Goal: Task Accomplishment & Management: Manage account settings

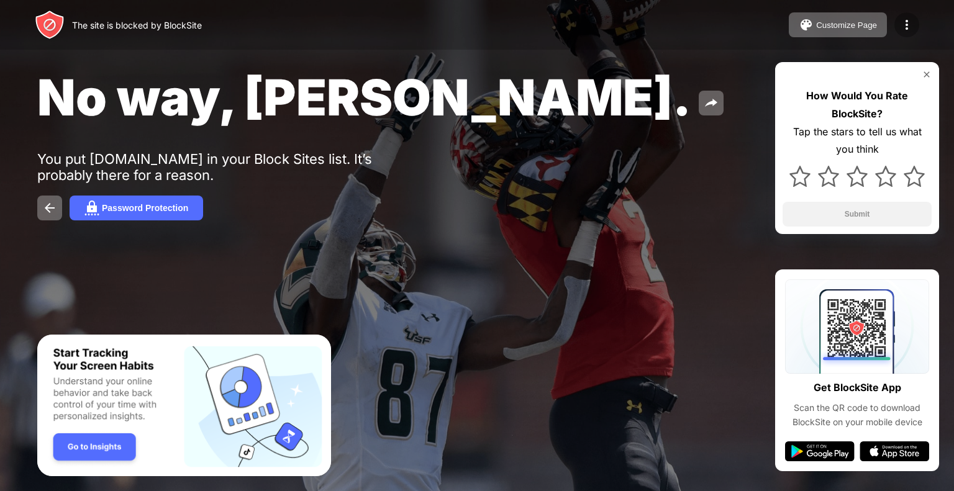
click at [916, 21] on div at bounding box center [907, 24] width 25 height 25
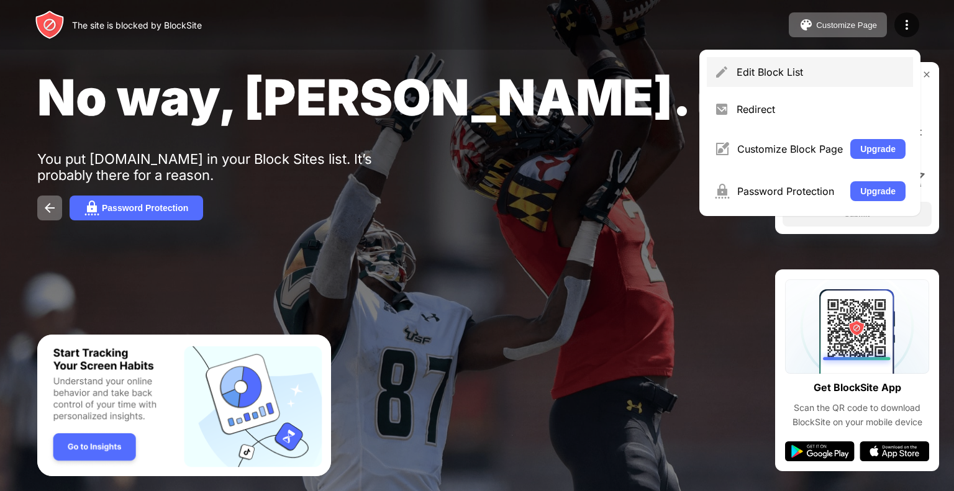
click at [825, 67] on div "Edit Block List" at bounding box center [821, 72] width 169 height 12
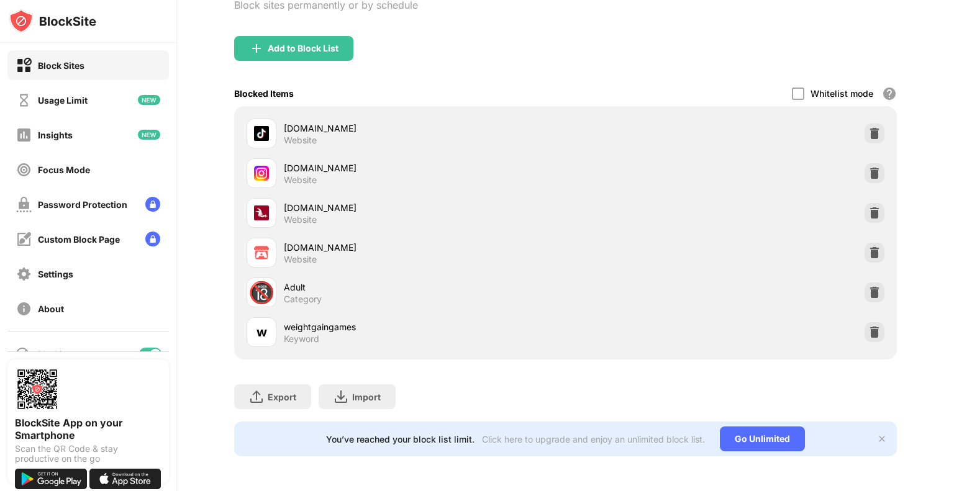
scroll to position [114, 0]
click at [257, 41] on img at bounding box center [256, 48] width 15 height 15
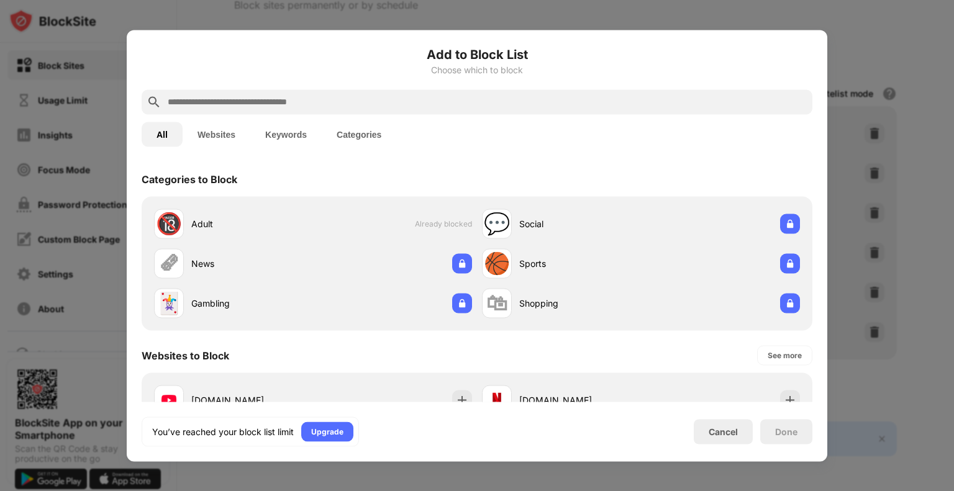
click at [263, 109] on input "text" at bounding box center [487, 101] width 641 height 15
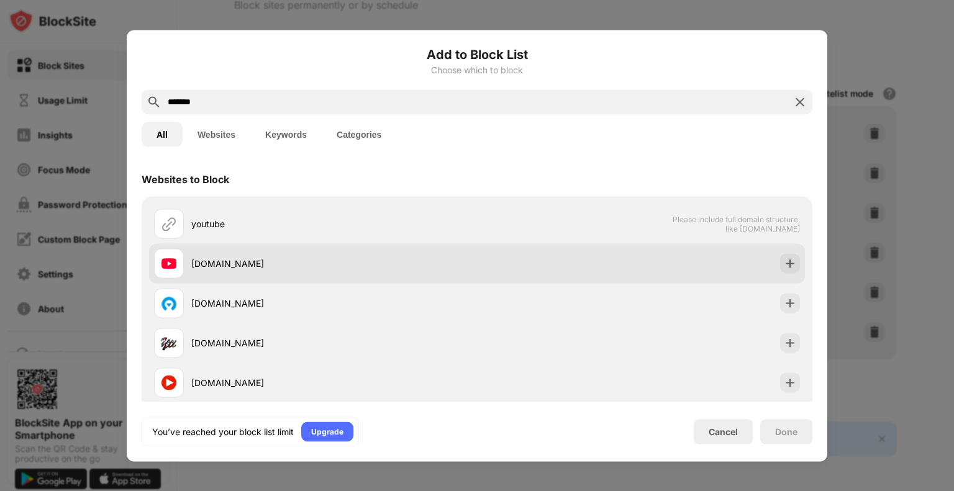
type input "*******"
click at [189, 262] on div "[DOMAIN_NAME]" at bounding box center [315, 264] width 323 height 30
click at [784, 265] on img at bounding box center [790, 263] width 12 height 12
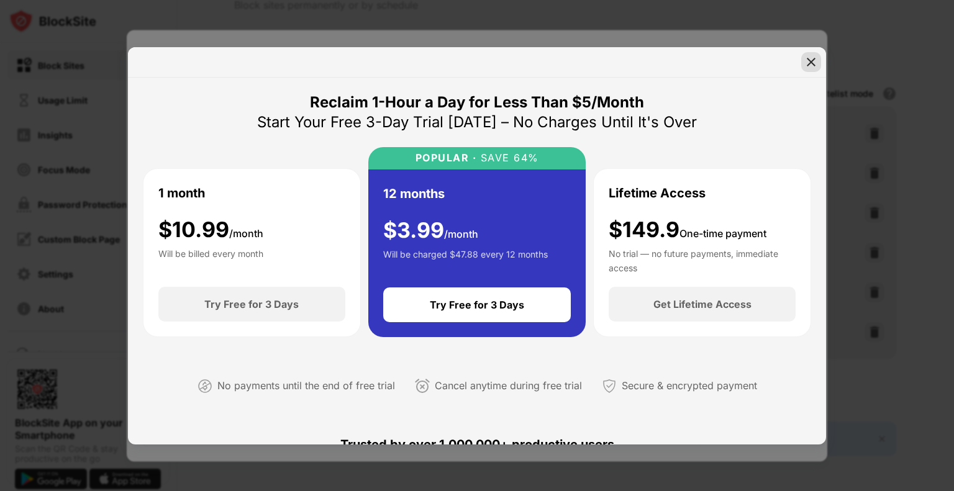
click at [810, 62] on img at bounding box center [811, 62] width 12 height 12
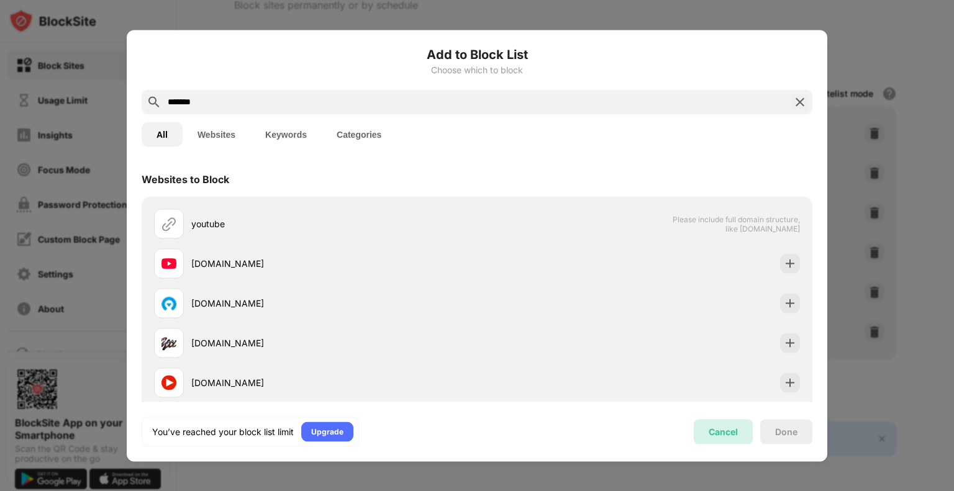
click at [731, 429] on div "Cancel" at bounding box center [723, 432] width 29 height 11
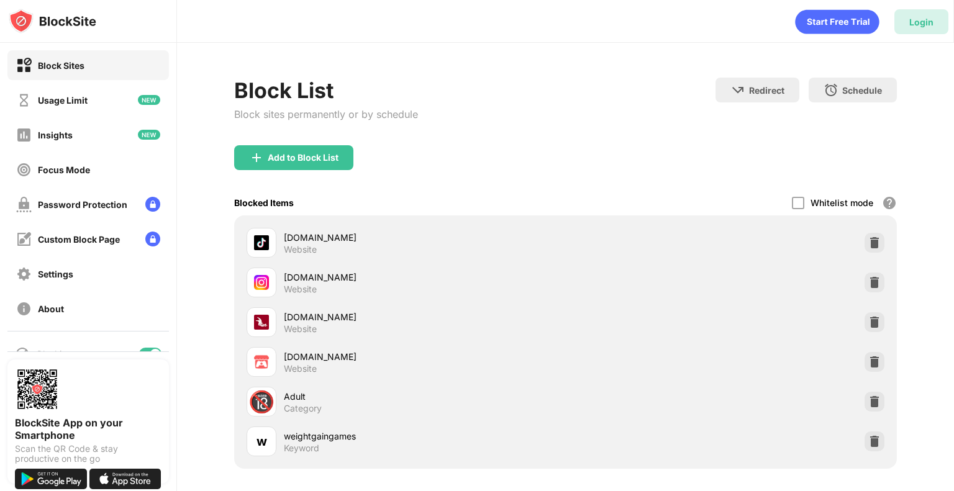
click at [913, 24] on div "Login" at bounding box center [922, 22] width 24 height 11
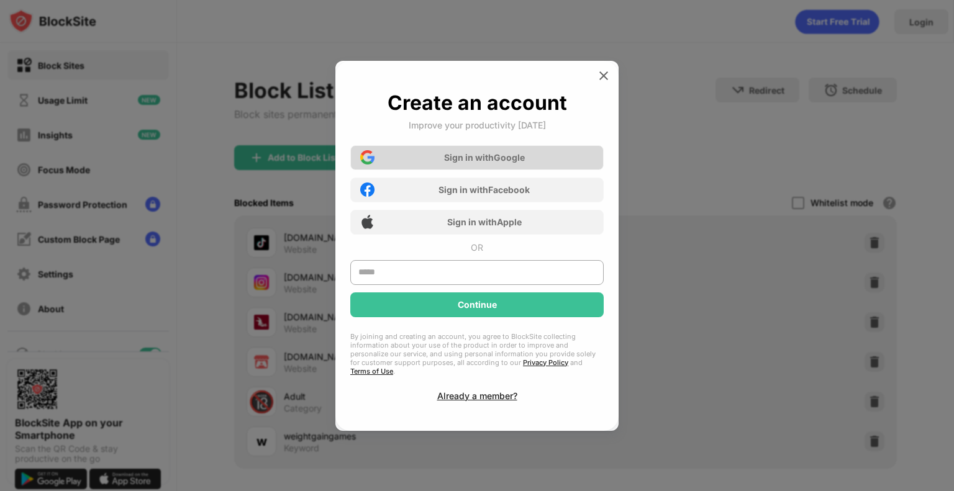
click at [413, 152] on div "Sign in with Google" at bounding box center [476, 157] width 253 height 25
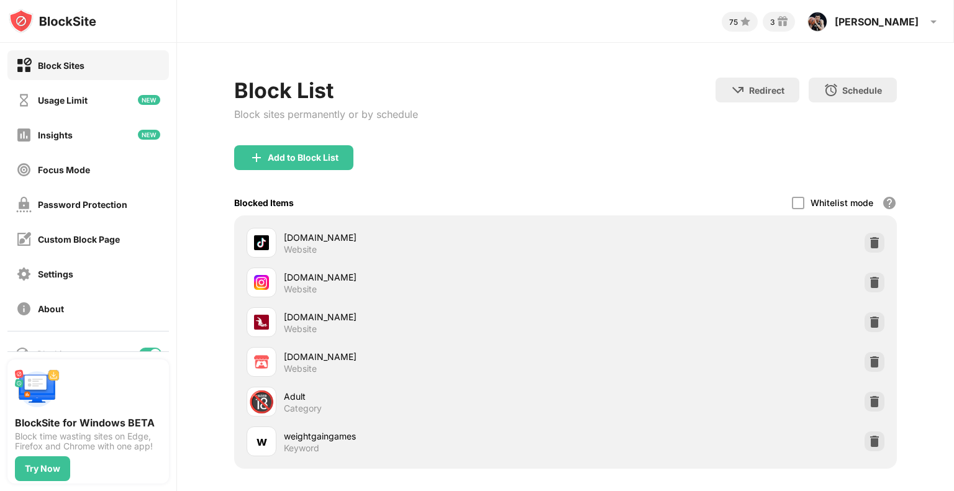
scroll to position [83, 0]
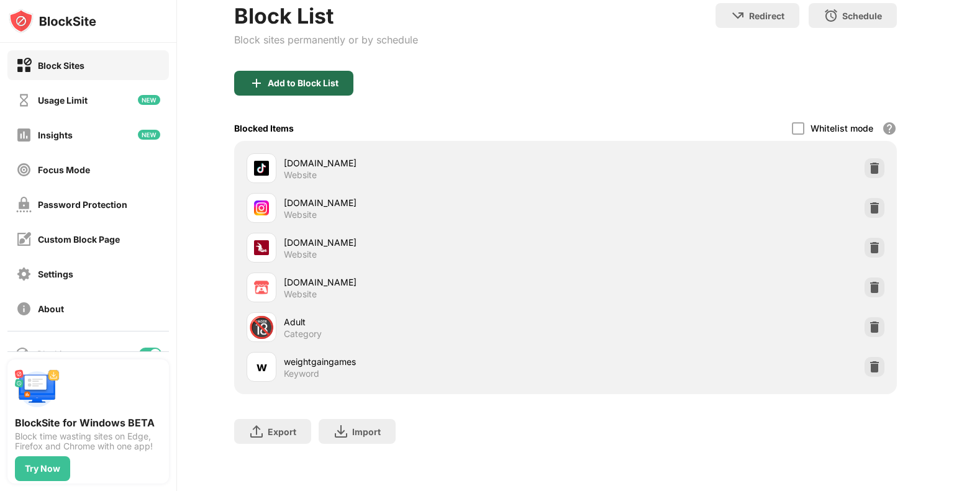
click at [298, 78] on div "Add to Block List" at bounding box center [303, 83] width 71 height 10
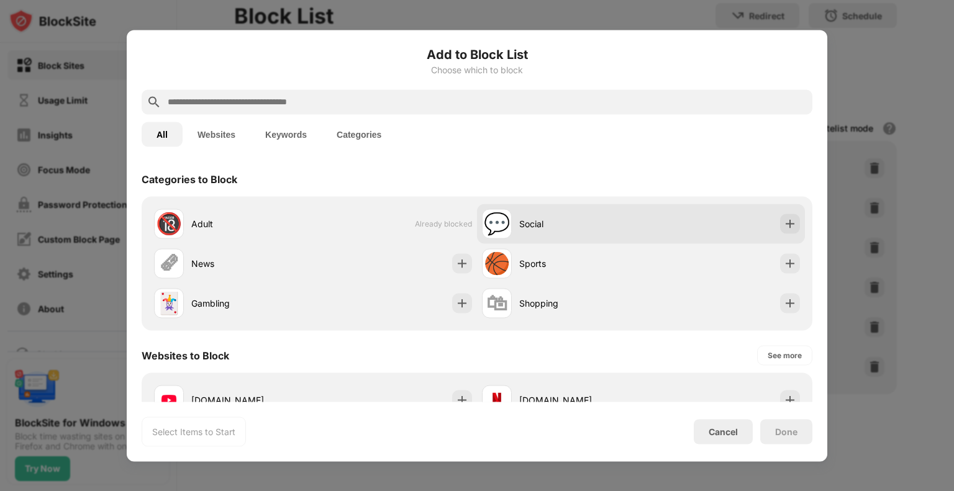
click at [522, 229] on div "Social" at bounding box center [580, 223] width 122 height 13
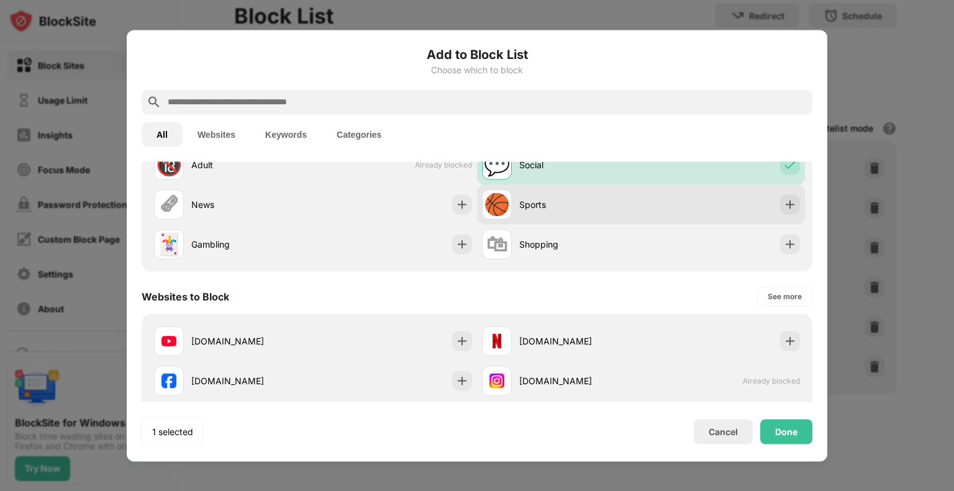
scroll to position [60, 0]
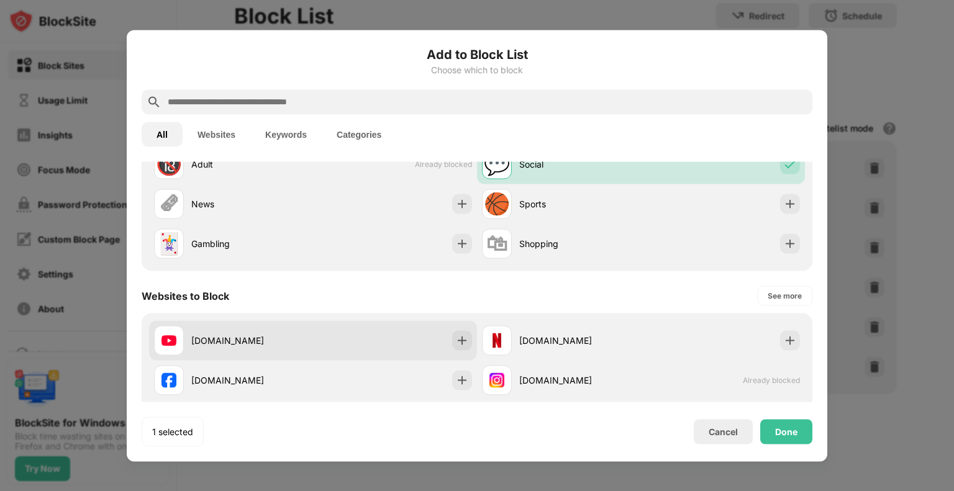
click at [430, 332] on div "[DOMAIN_NAME]" at bounding box center [313, 341] width 328 height 40
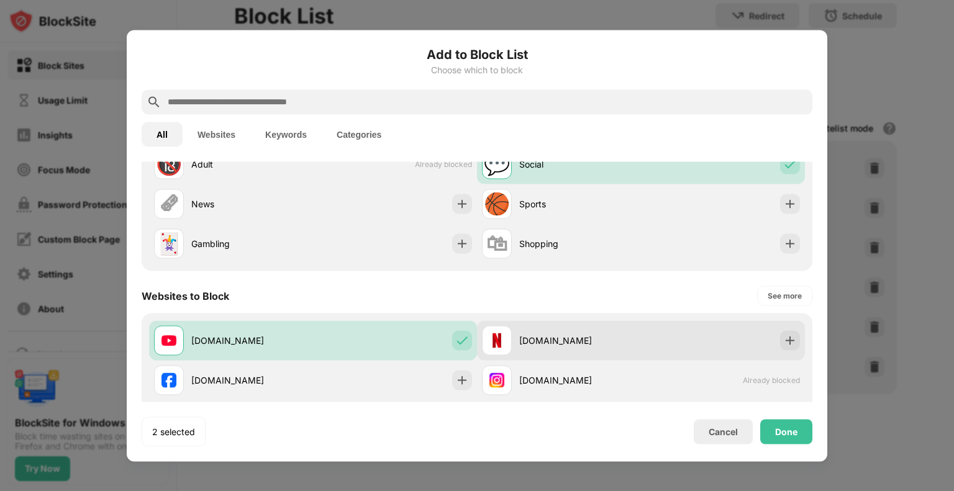
click at [697, 347] on div "[DOMAIN_NAME]" at bounding box center [641, 341] width 328 height 40
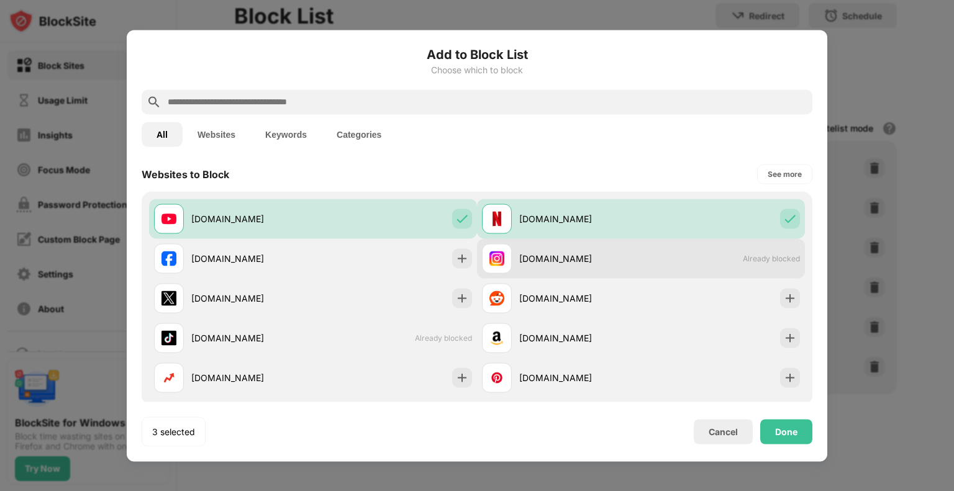
scroll to position [183, 0]
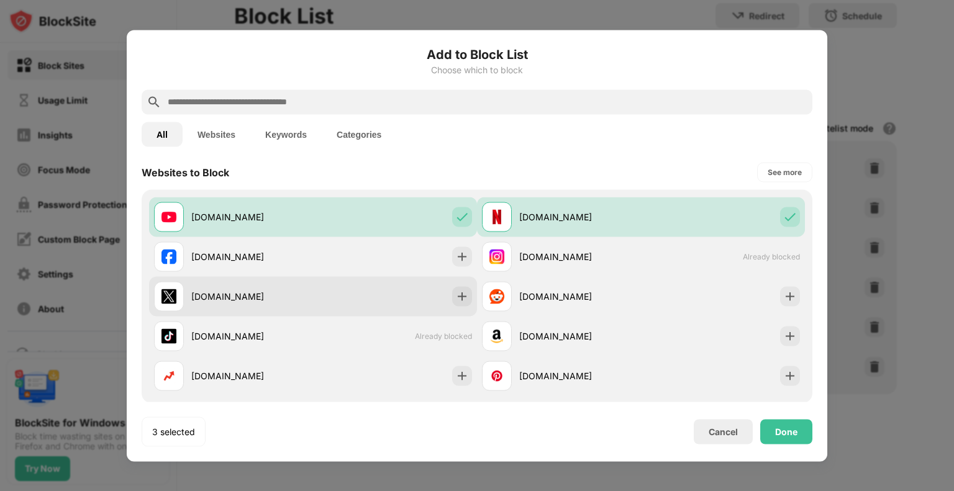
click at [424, 302] on div "[DOMAIN_NAME]" at bounding box center [313, 296] width 328 height 40
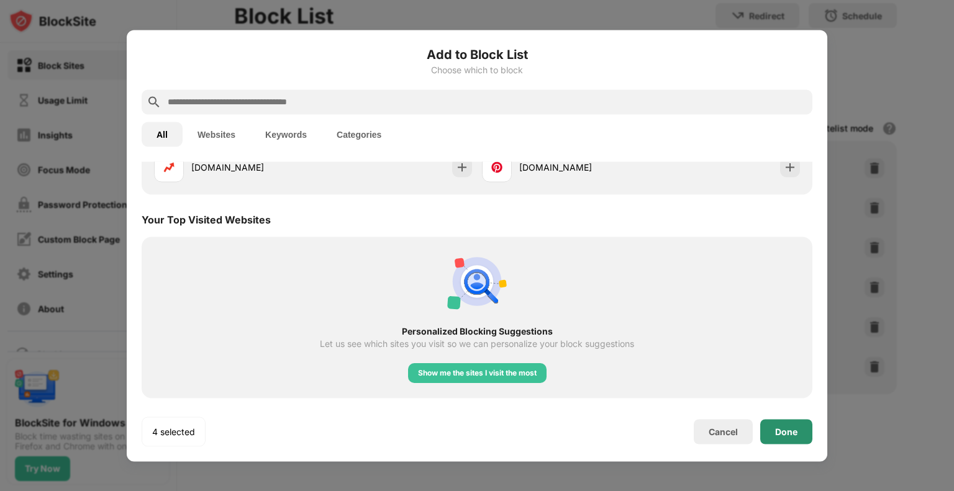
click at [784, 427] on div "Done" at bounding box center [786, 432] width 22 height 10
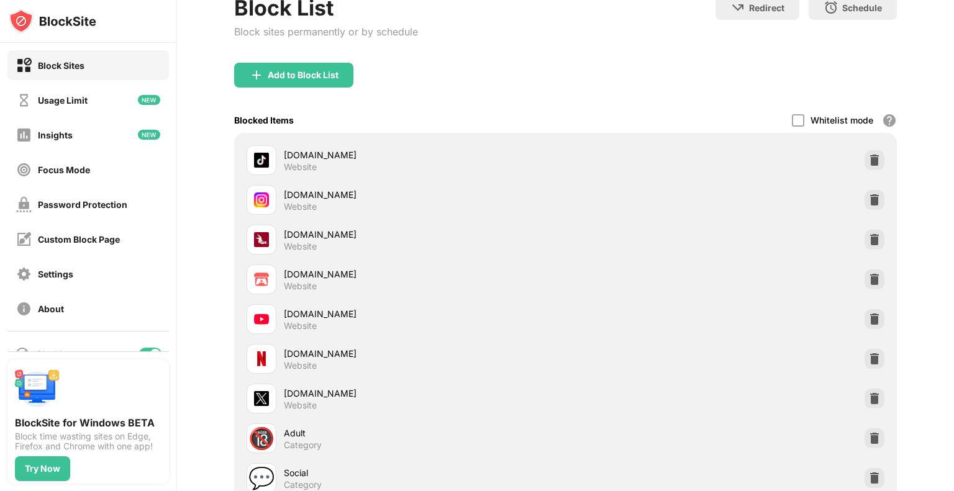
scroll to position [412, 0]
click at [869, 357] on img at bounding box center [875, 359] width 12 height 12
click at [865, 355] on div at bounding box center [875, 359] width 20 height 20
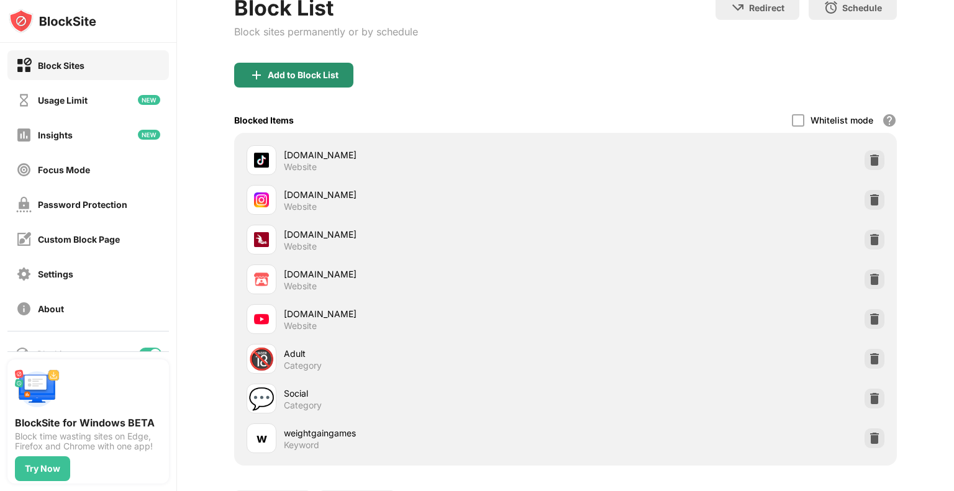
click at [288, 63] on div "Add to Block List" at bounding box center [293, 75] width 119 height 25
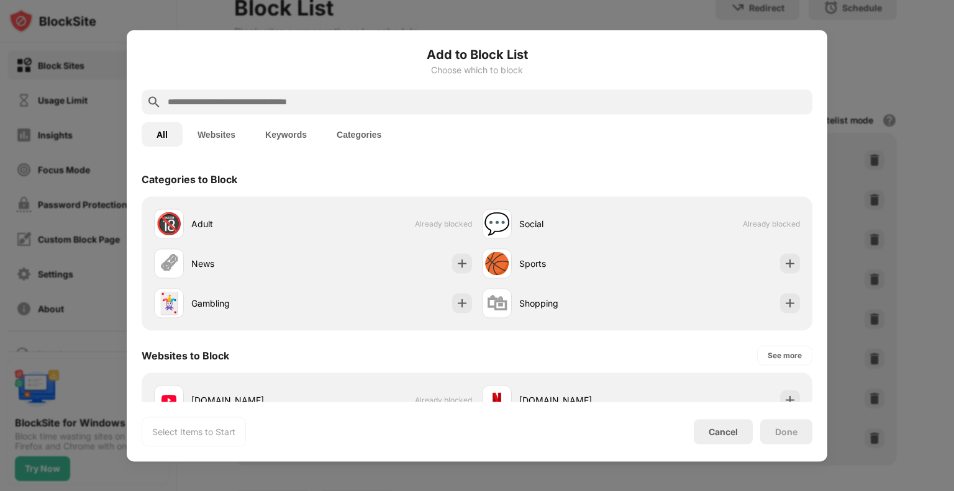
click at [296, 99] on input "text" at bounding box center [487, 101] width 641 height 15
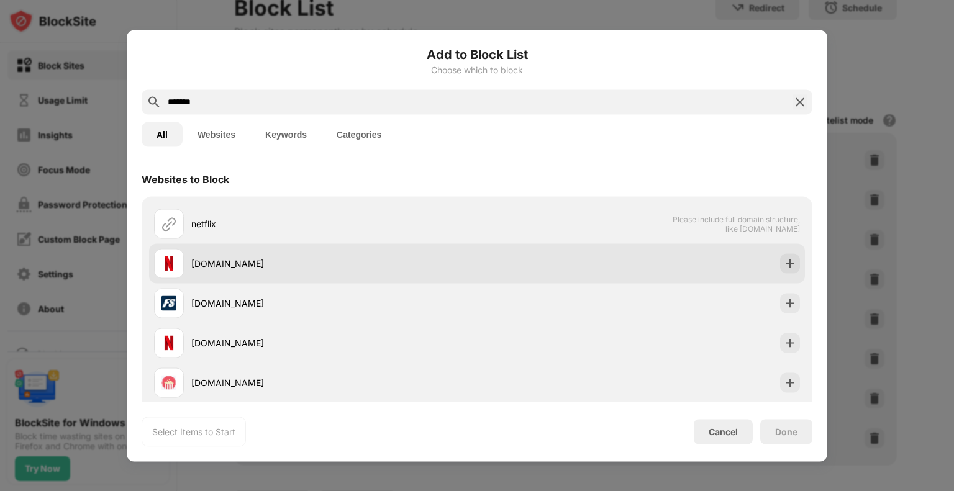
type input "*******"
click at [224, 266] on div "[DOMAIN_NAME]" at bounding box center [334, 263] width 286 height 13
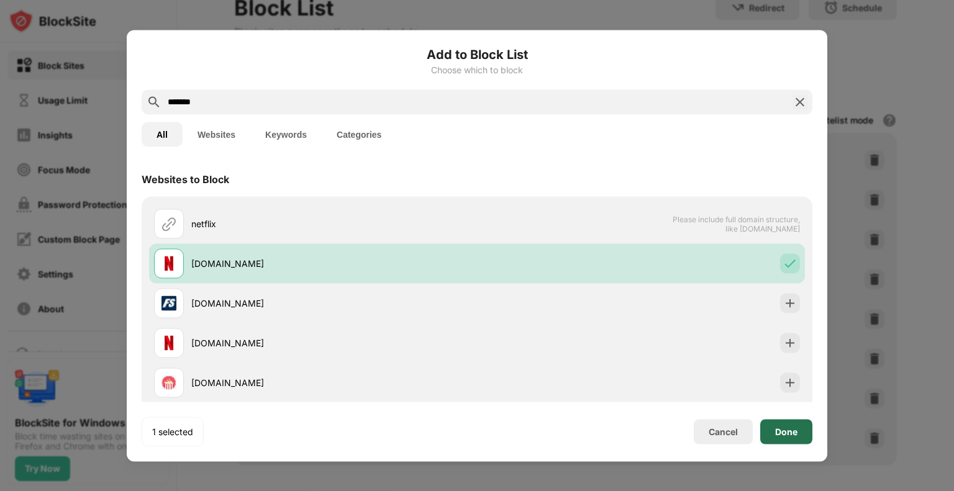
click at [778, 434] on div "Done" at bounding box center [786, 432] width 22 height 10
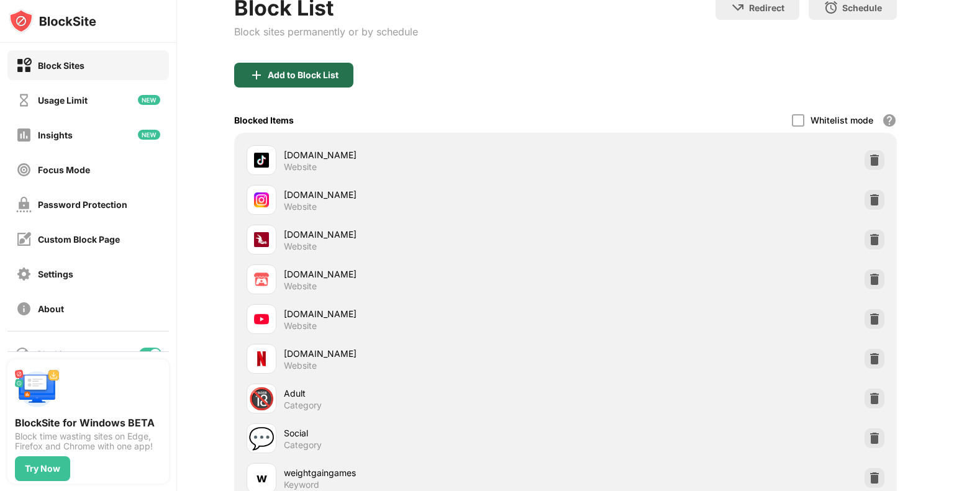
click at [303, 81] on div "Add to Block List" at bounding box center [293, 75] width 119 height 25
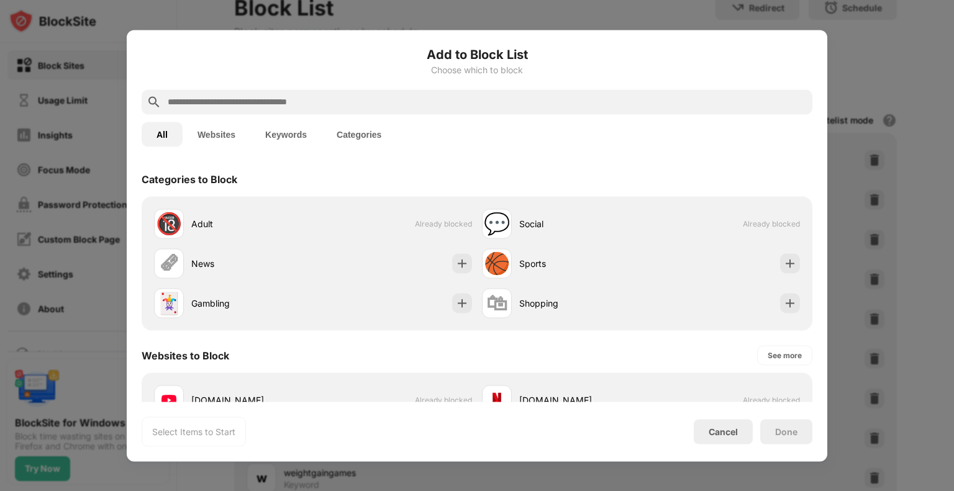
click at [305, 108] on input "text" at bounding box center [487, 101] width 641 height 15
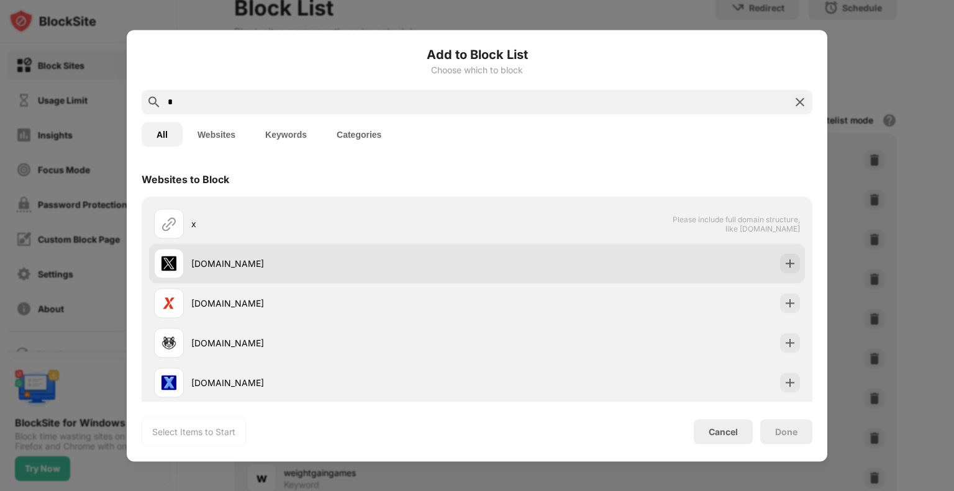
type input "*"
click at [249, 262] on div "[DOMAIN_NAME]" at bounding box center [334, 263] width 286 height 13
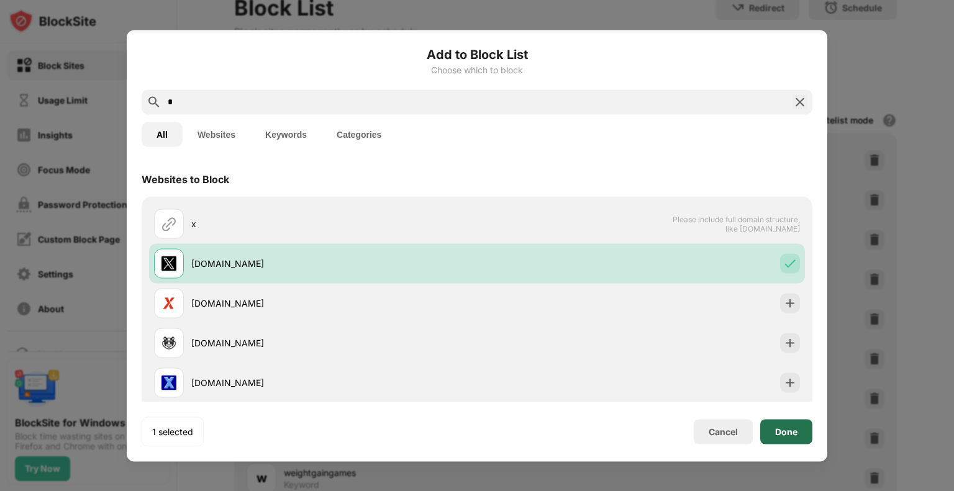
click at [785, 439] on div "Done" at bounding box center [786, 431] width 52 height 25
